Goal: Information Seeking & Learning: Learn about a topic

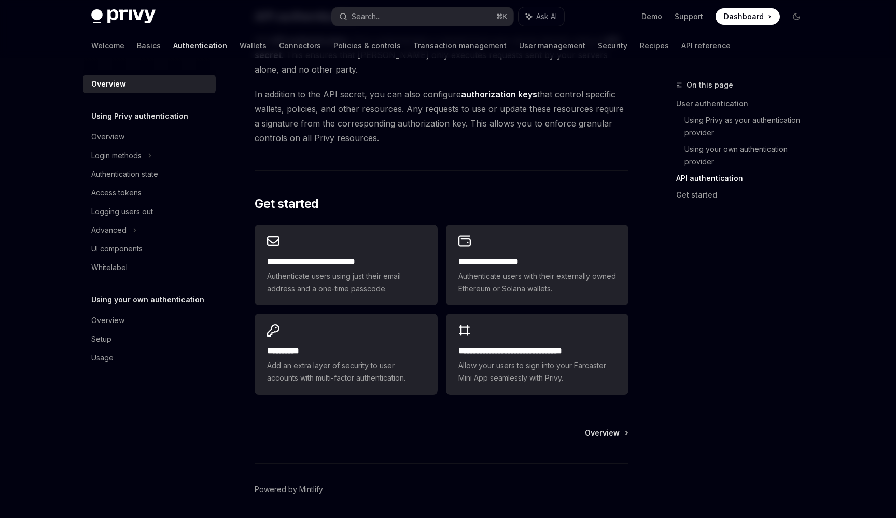
scroll to position [751, 0]
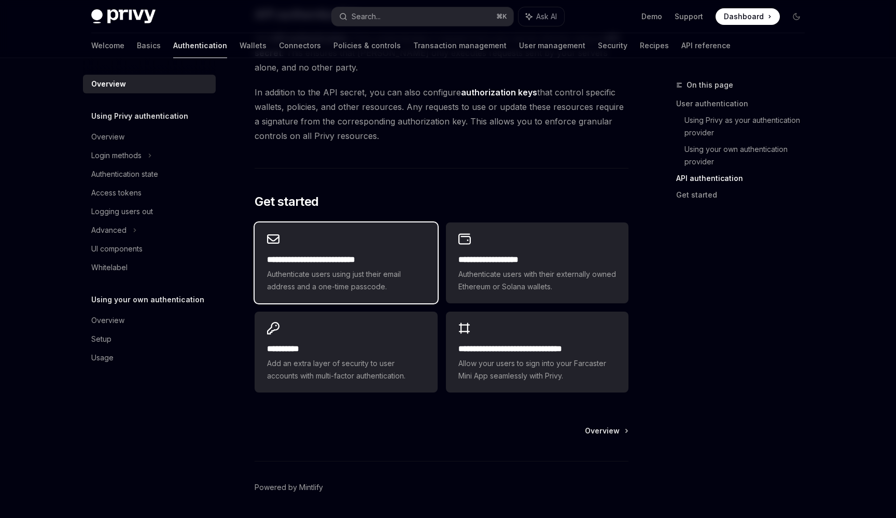
click at [392, 252] on div "**********" at bounding box center [346, 263] width 183 height 81
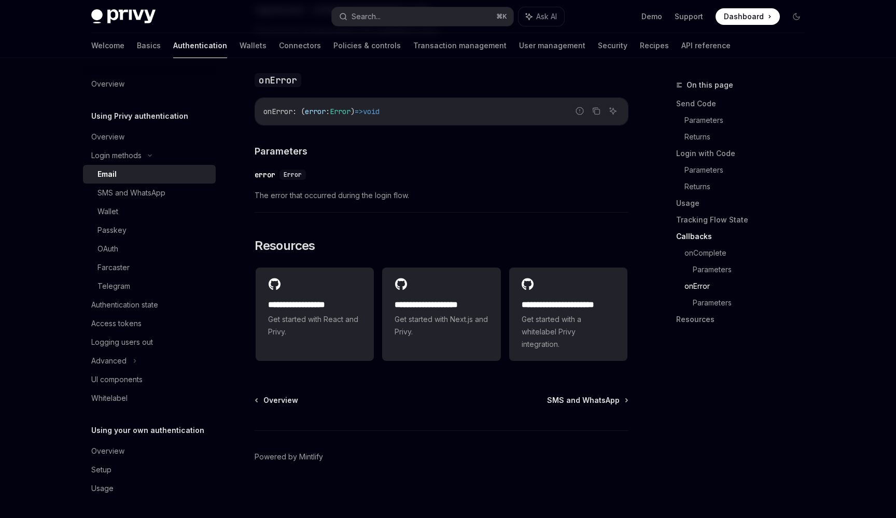
scroll to position [2019, 0]
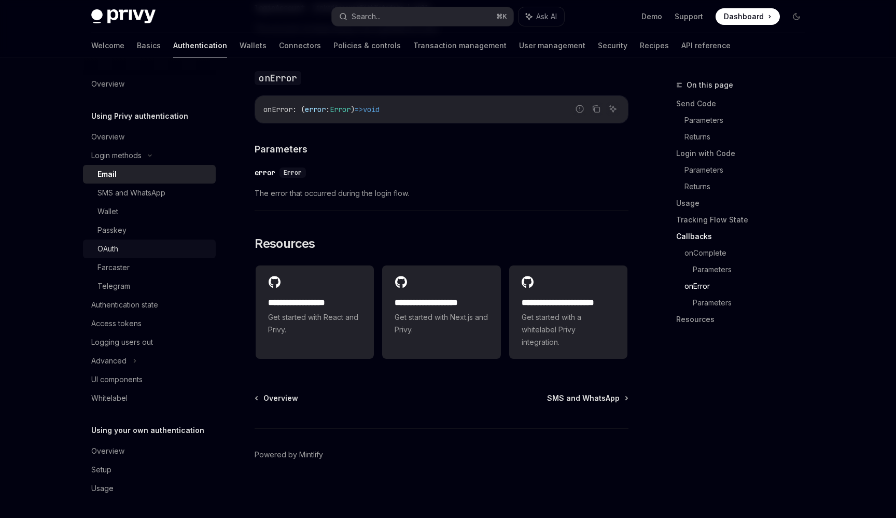
click at [133, 246] on div "OAuth" at bounding box center [154, 249] width 112 height 12
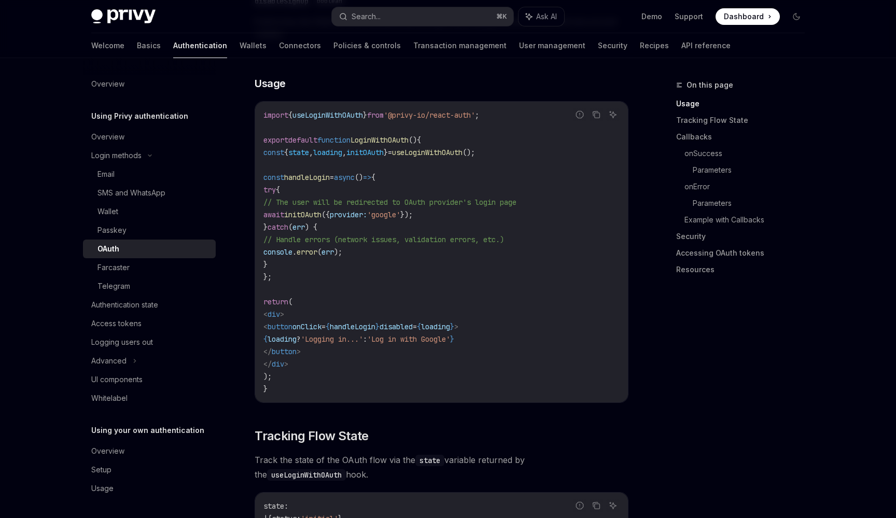
scroll to position [617, 0]
click at [130, 231] on div "Passkey" at bounding box center [154, 230] width 112 height 12
type textarea "*"
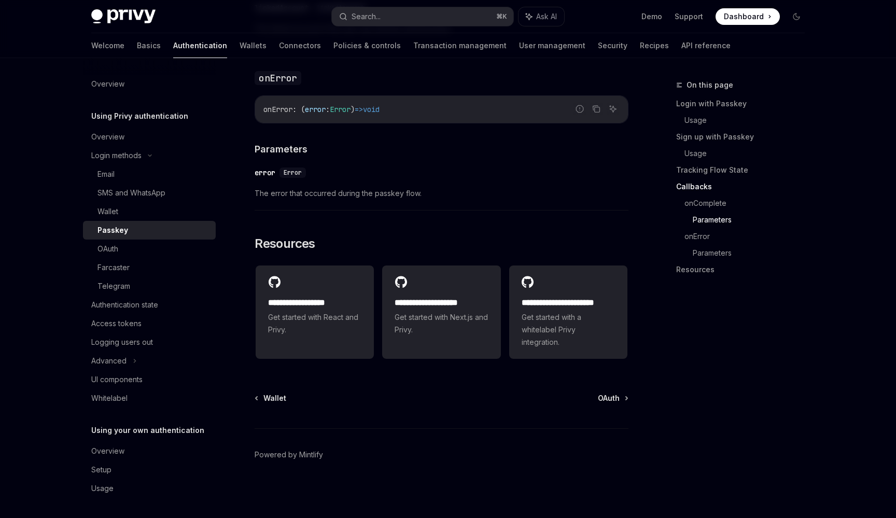
scroll to position [1737, 0]
